Goal: Information Seeking & Learning: Learn about a topic

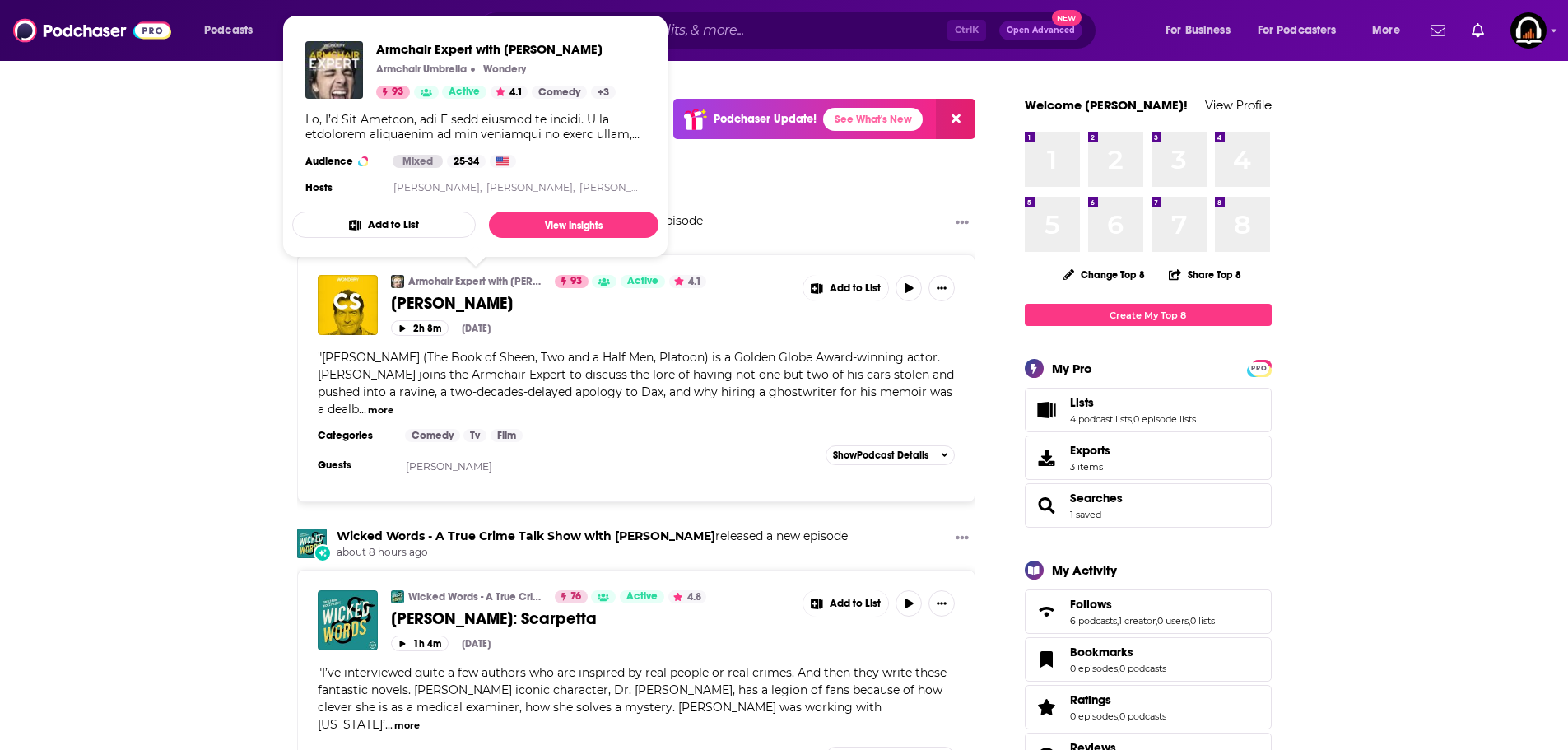
click at [798, 16] on div "Ctrl K Open Advanced New" at bounding box center [787, 31] width 619 height 38
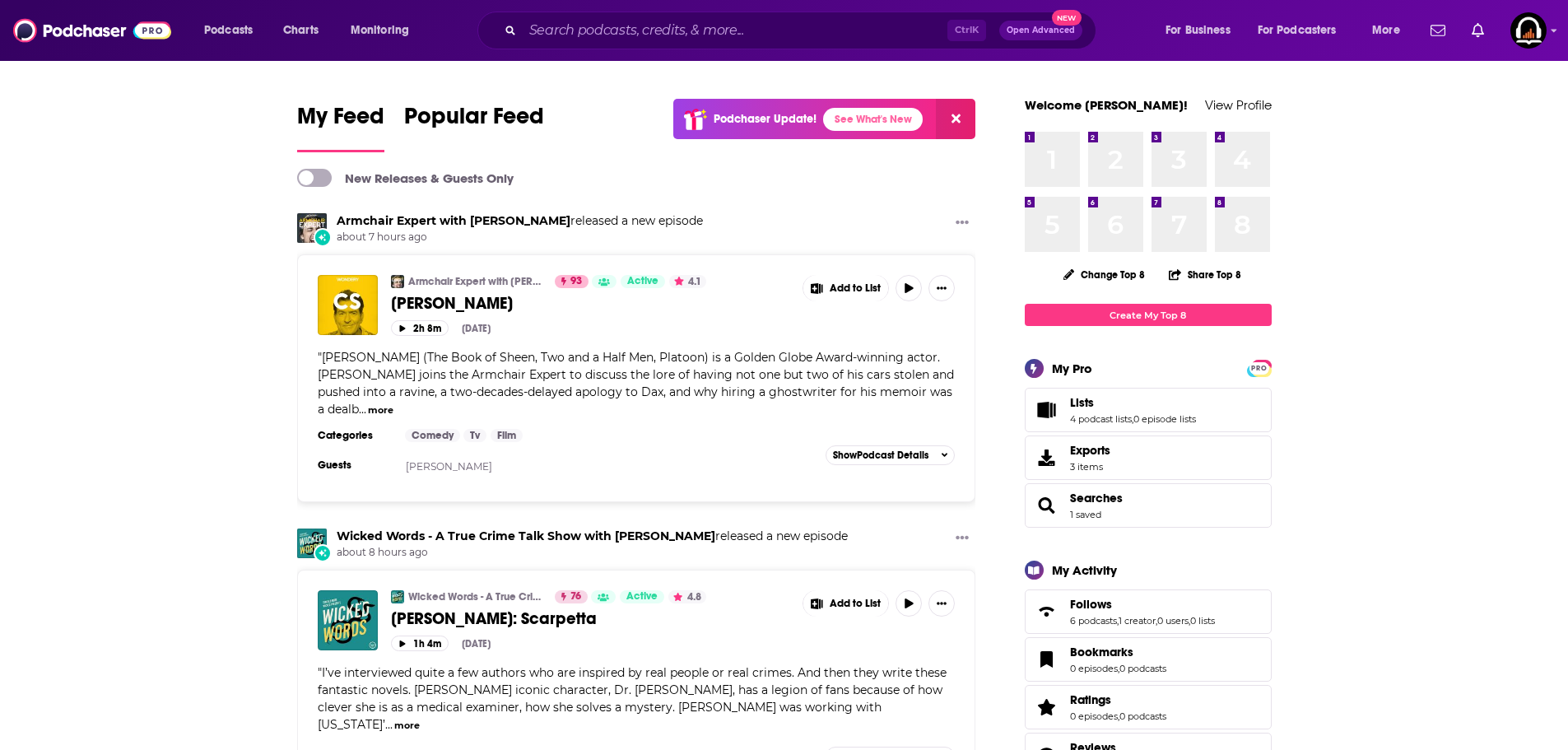
click at [794, 17] on div "Ctrl K Open Advanced New" at bounding box center [787, 31] width 619 height 38
click at [786, 26] on input "Search podcasts, credits, & more..." at bounding box center [735, 30] width 425 height 26
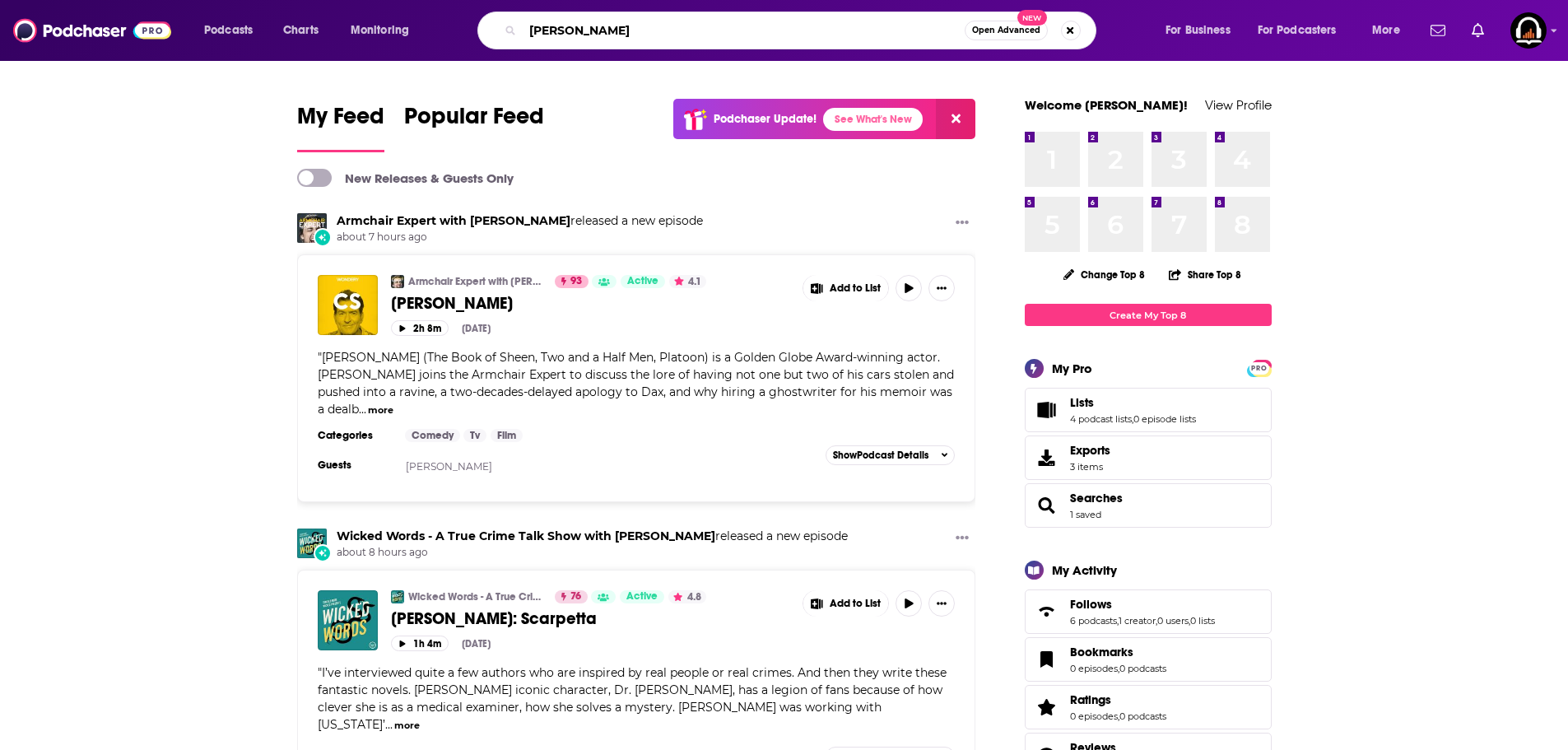
type input "[PERSON_NAME]"
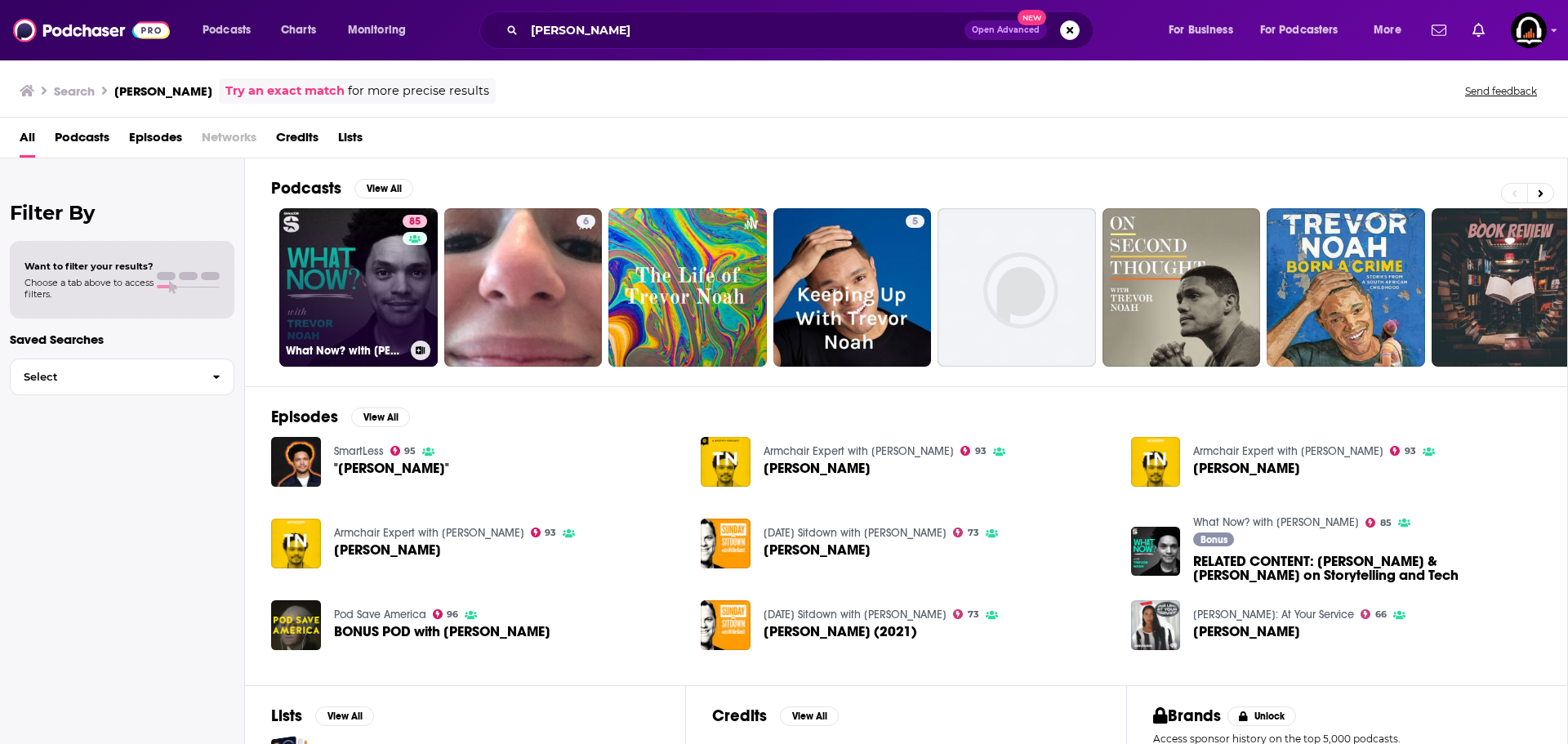
click at [353, 236] on link "85 What Now? with [PERSON_NAME]" at bounding box center [358, 288] width 158 height 158
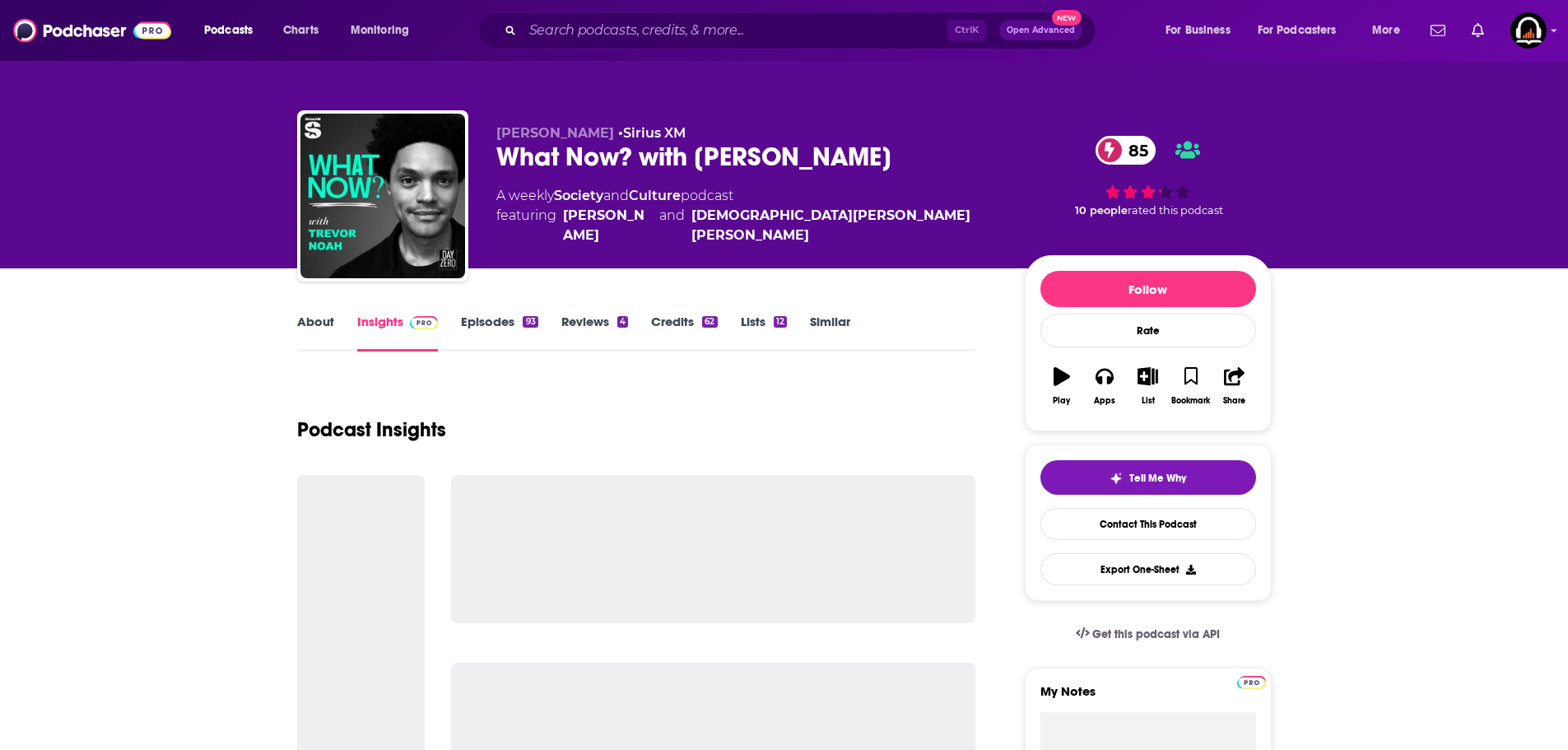
click at [464, 331] on link "Episodes 93" at bounding box center [499, 333] width 77 height 38
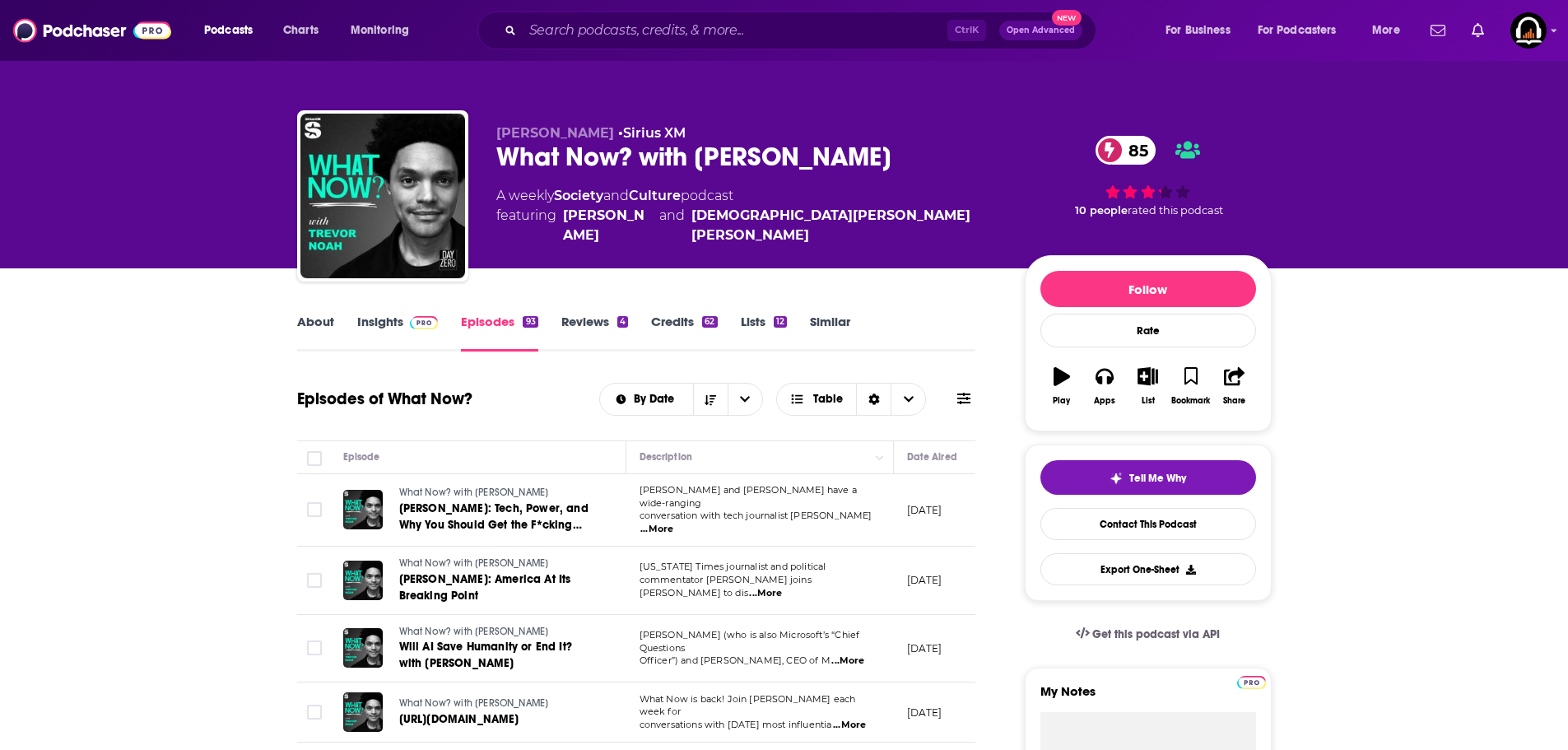
click at [369, 332] on link "Insights" at bounding box center [398, 333] width 82 height 38
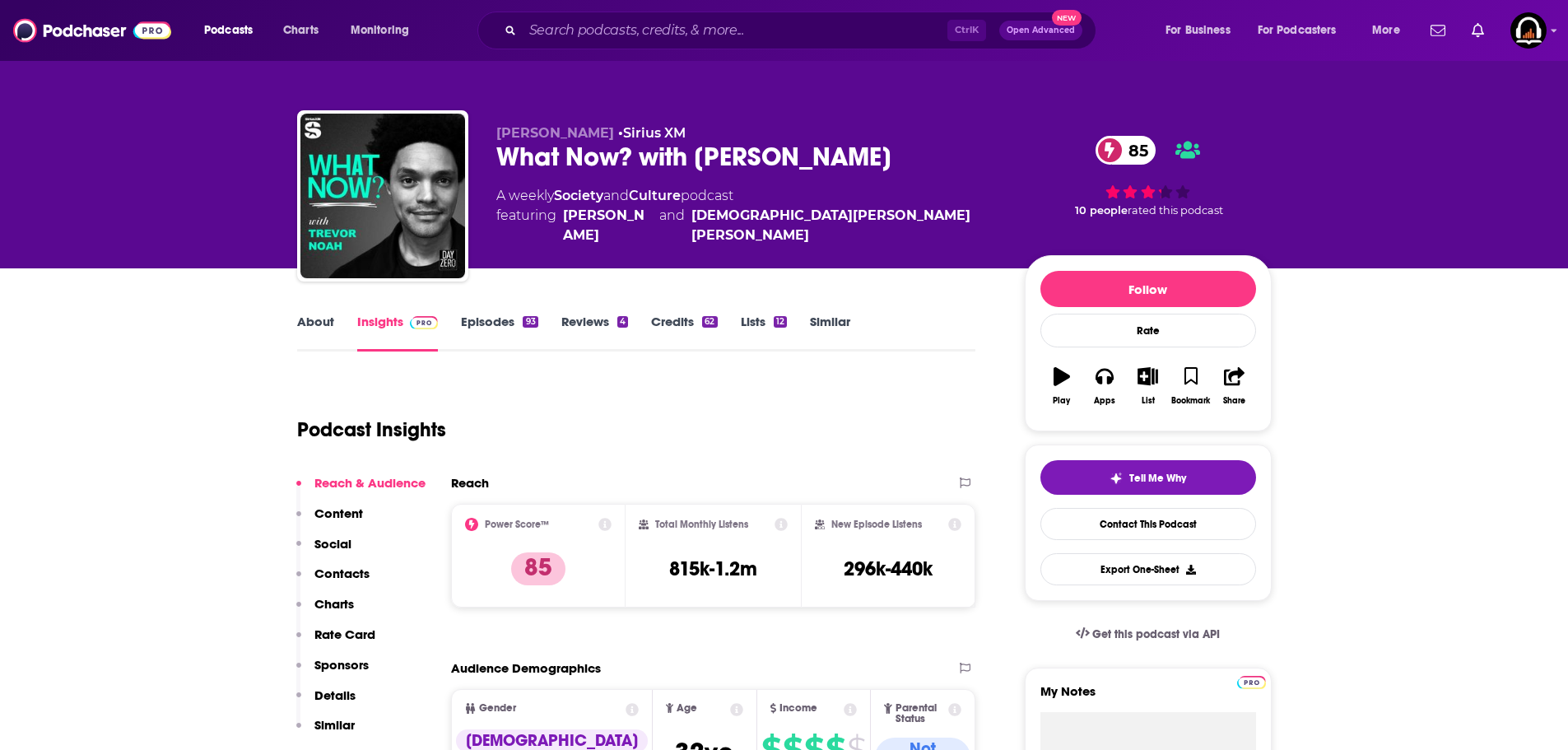
scroll to position [247, 0]
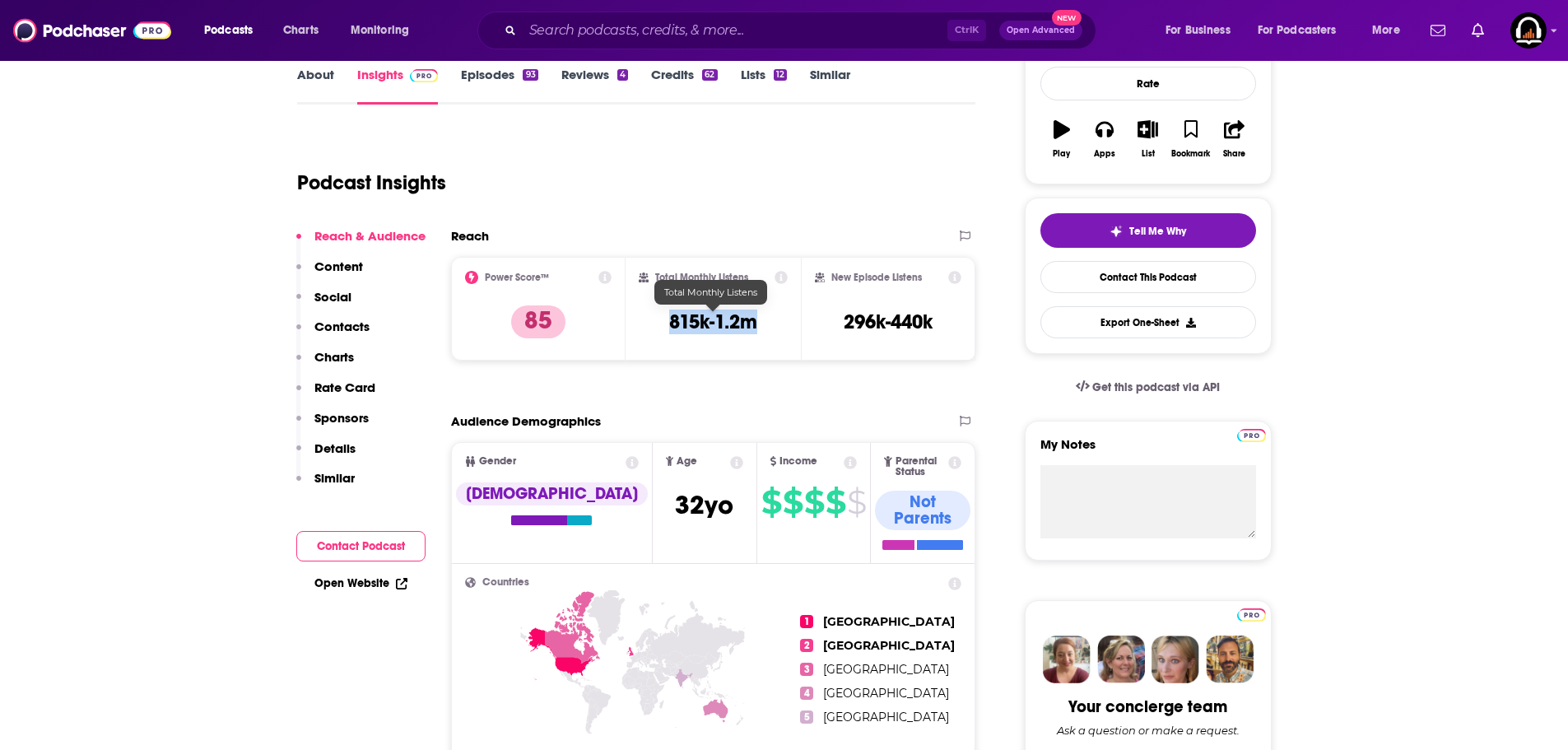
drag, startPoint x: 777, startPoint y: 321, endPoint x: 667, endPoint y: 320, distance: 110.0
click at [667, 320] on div "Total Monthly Listens 815k-1.2m" at bounding box center [714, 309] width 149 height 76
copy h3 "815k-1.2m"
click at [642, 353] on div "Total Monthly Listens 815k-1.2m" at bounding box center [713, 309] width 175 height 104
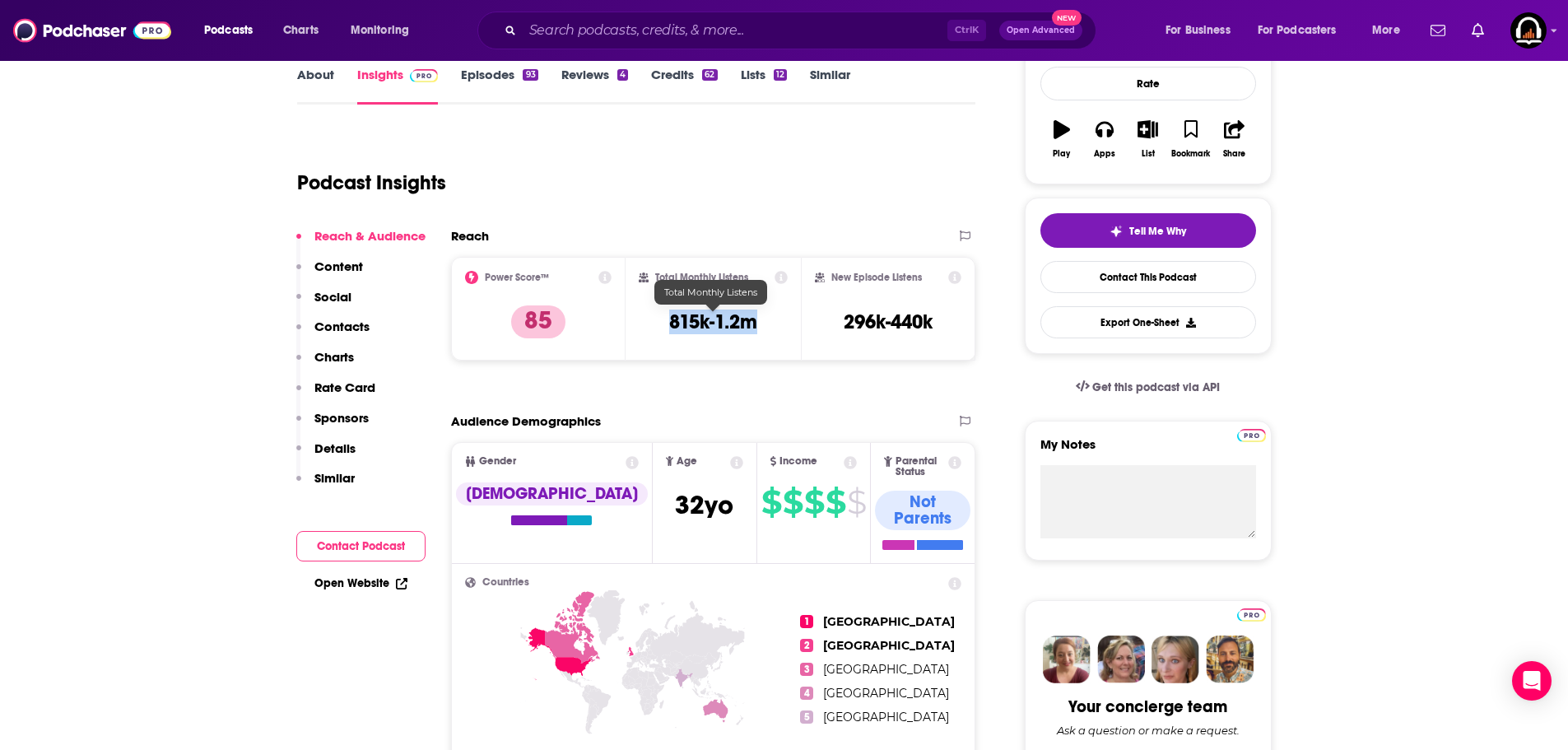
drag, startPoint x: 665, startPoint y: 324, endPoint x: 752, endPoint y: 331, distance: 87.3
click at [752, 331] on div "Total Monthly Listens 815k-1.2m" at bounding box center [714, 309] width 149 height 76
copy h3 "815k-1.2m"
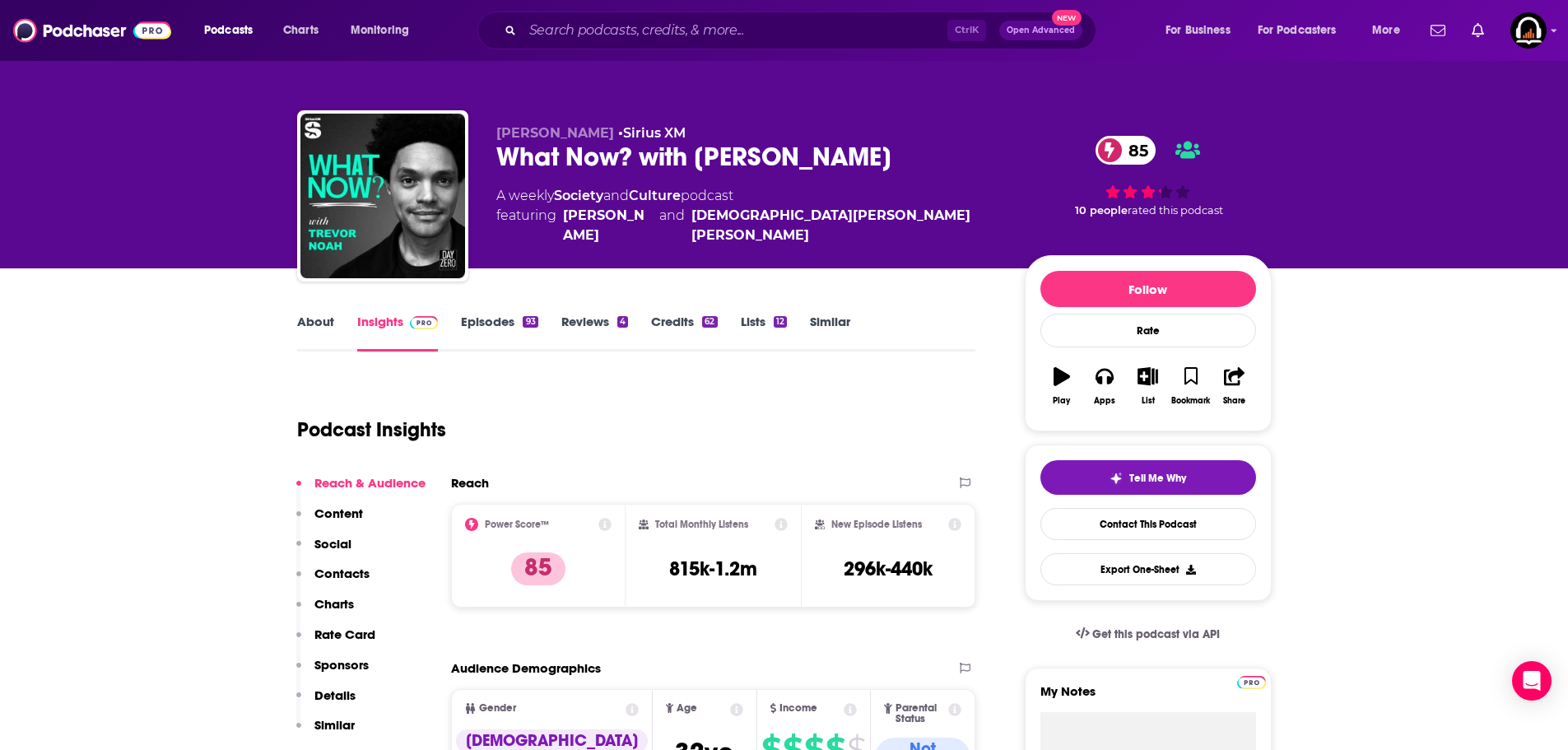
click at [494, 326] on link "Episodes 93" at bounding box center [499, 333] width 77 height 38
